Goal: Information Seeking & Learning: Learn about a topic

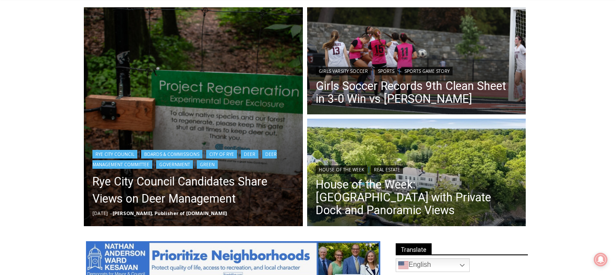
scroll to position [236, 0]
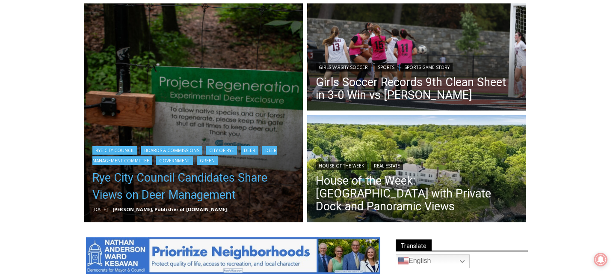
click at [219, 180] on link "Rye City Council Candidates Share Views on Deer Management" at bounding box center [193, 186] width 202 height 34
